Goal: Information Seeking & Learning: Learn about a topic

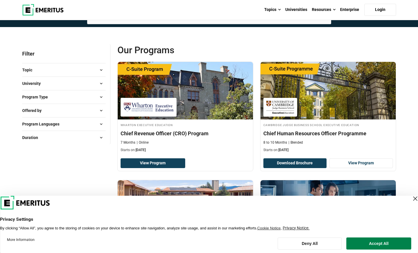
scroll to position [58, 0]
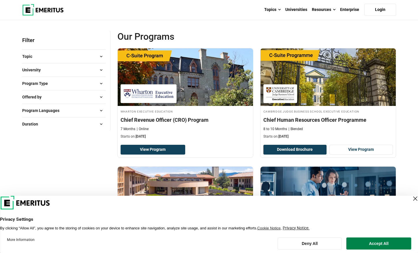
click at [99, 56] on span at bounding box center [101, 56] width 9 height 9
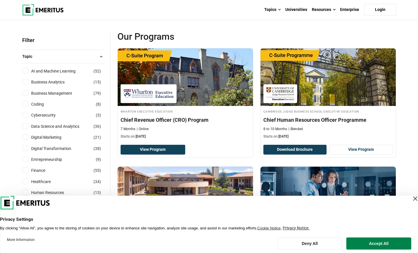
click at [24, 68] on input "AI and Machine Learning ( 52 )" at bounding box center [25, 71] width 6 height 6
checkbox input "true"
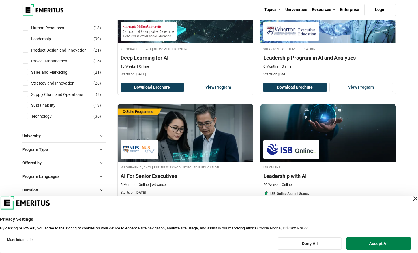
scroll to position [260, 0]
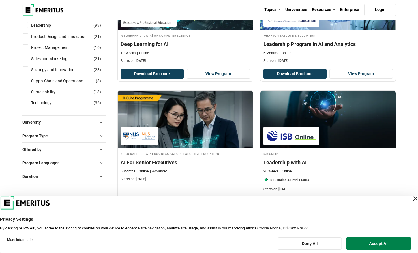
click at [99, 133] on span at bounding box center [101, 136] width 9 height 9
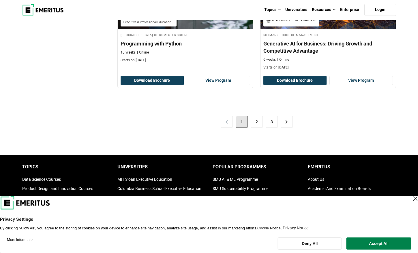
scroll to position [1269, 0]
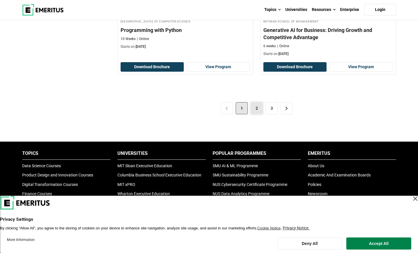
click at [255, 109] on link "2" at bounding box center [257, 108] width 12 height 12
